Goal: Task Accomplishment & Management: Use online tool/utility

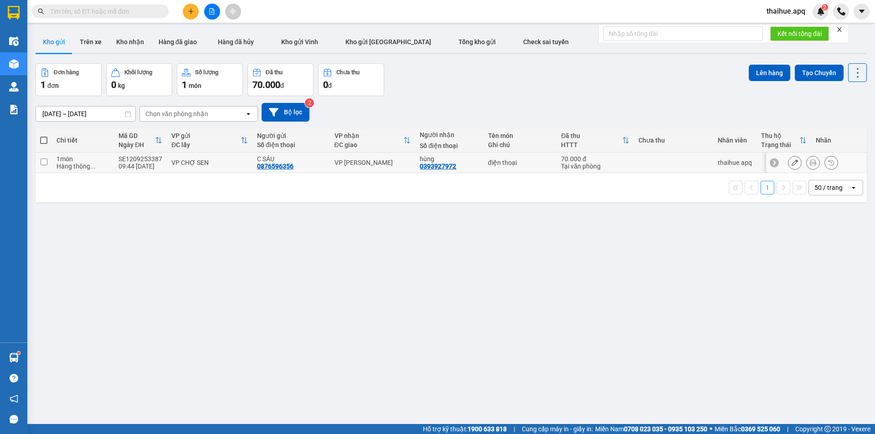
click at [619, 161] on div "70.000 đ" at bounding box center [595, 158] width 68 height 7
checkbox input "true"
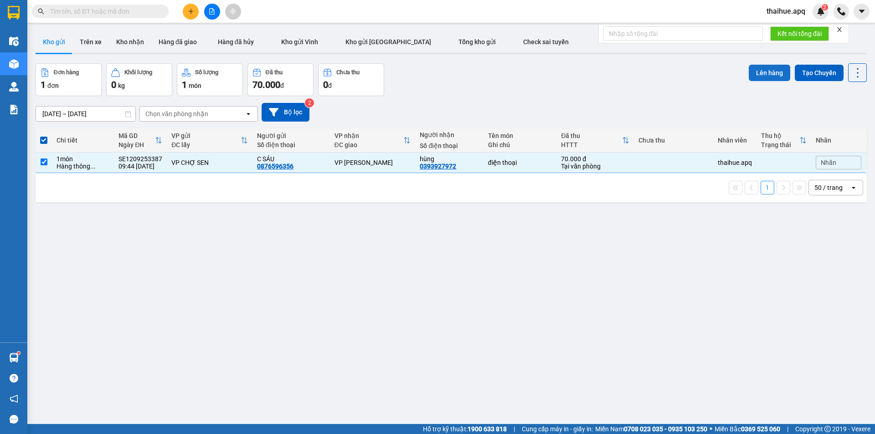
click at [763, 71] on button "Lên hàng" at bounding box center [769, 73] width 41 height 16
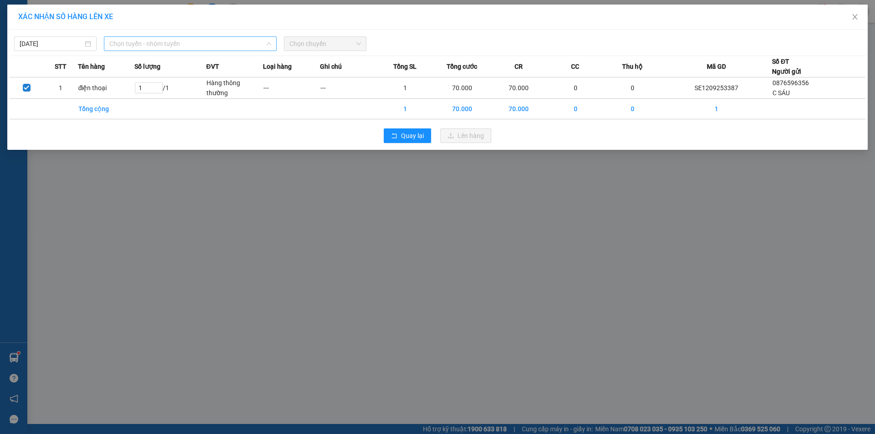
click at [195, 44] on span "Chọn tuyến - nhóm tuyến" at bounding box center [190, 44] width 162 height 14
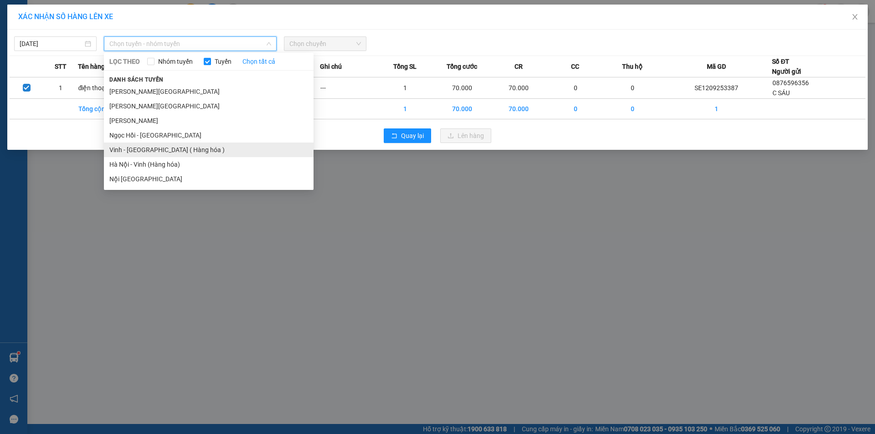
click at [135, 149] on li "Vinh - [GEOGRAPHIC_DATA] ( Hàng hóa )" at bounding box center [209, 150] width 210 height 15
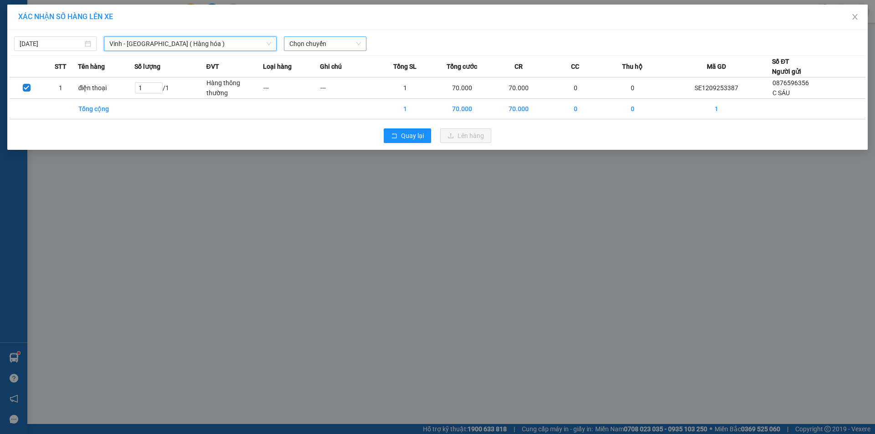
click at [333, 46] on span "Chọn chuyến" at bounding box center [325, 44] width 72 height 14
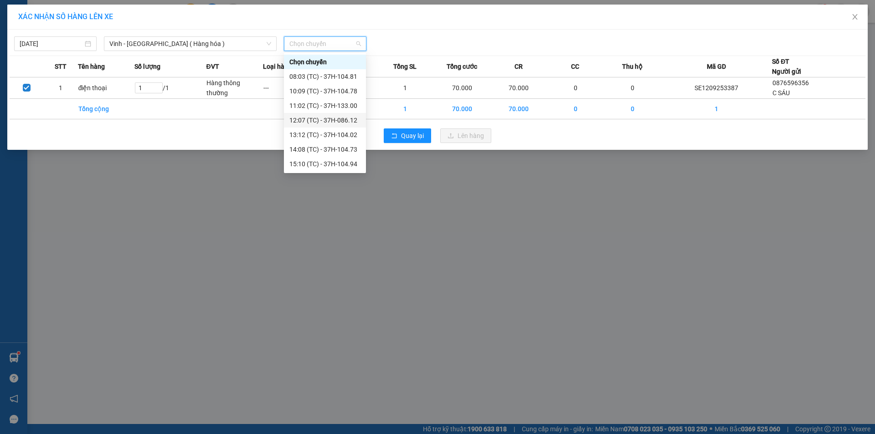
click at [345, 120] on div "12:07 (TC) - 37H-086.12" at bounding box center [324, 120] width 71 height 10
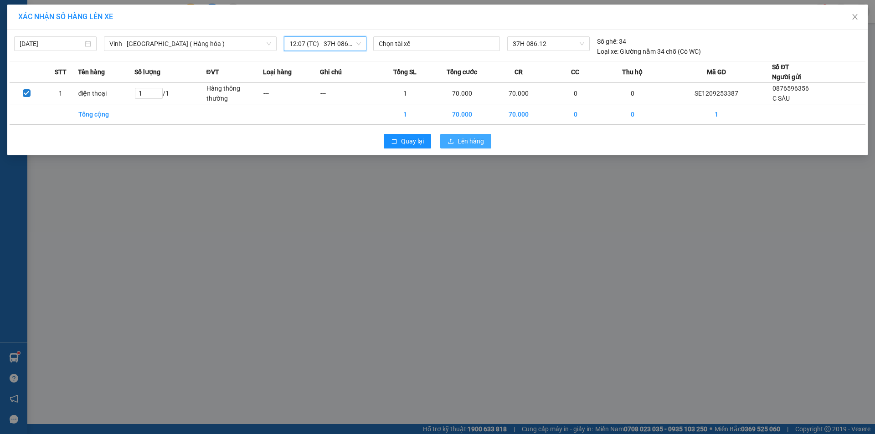
click at [471, 140] on span "Lên hàng" at bounding box center [471, 141] width 26 height 10
